Goal: Check status: Check status

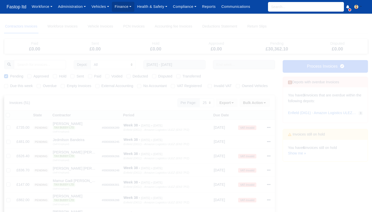
select select "25"
click at [126, 10] on link "Finance" at bounding box center [123, 7] width 22 height 10
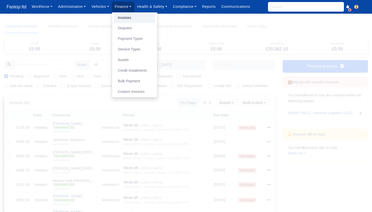
click at [128, 20] on link "Invoices" at bounding box center [134, 18] width 41 height 11
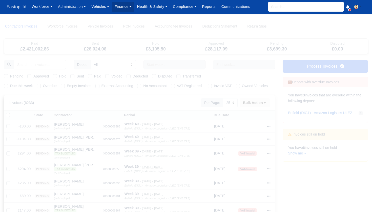
select select "25"
click at [152, 67] on input "text" at bounding box center [174, 64] width 62 height 9
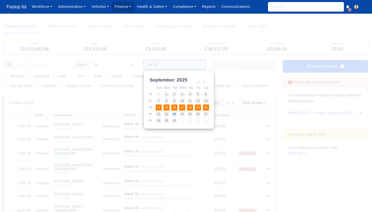
type input "[DATE] - [DATE]"
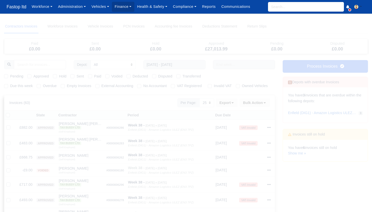
click at [10, 75] on label "Pending" at bounding box center [16, 77] width 13 height 6
click at [6, 75] on input "Pending" at bounding box center [6, 76] width 4 height 4
checkbox input "true"
